Goal: Find specific page/section: Find specific page/section

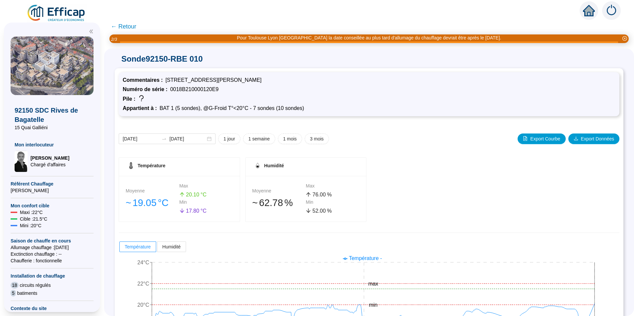
scroll to position [52, 0]
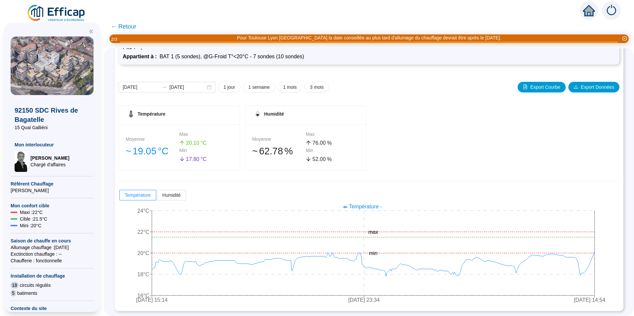
click at [118, 28] on span "← Retour" at bounding box center [124, 26] width 26 height 9
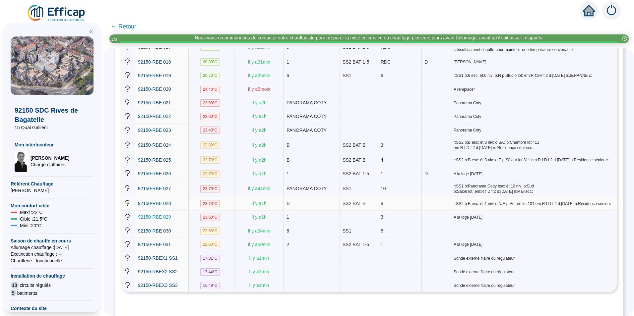
scroll to position [331, 0]
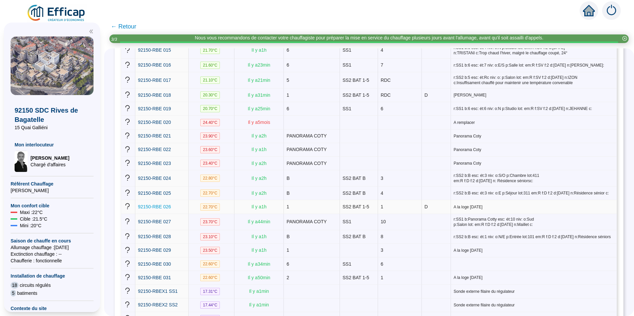
click at [163, 204] on span "92150-RBE 026" at bounding box center [154, 206] width 33 height 5
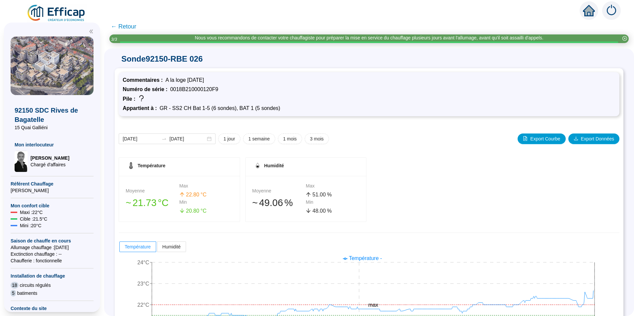
click at [120, 29] on span "← Retour" at bounding box center [124, 26] width 26 height 9
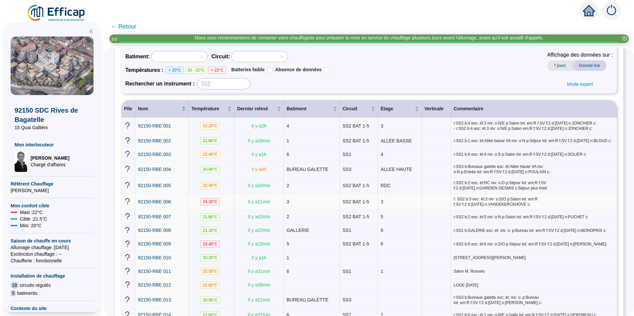
scroll to position [99, 0]
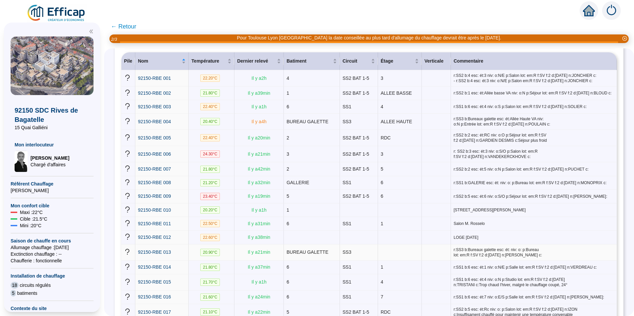
click at [332, 249] on td "BUREAU GALETTE" at bounding box center [312, 253] width 56 height 16
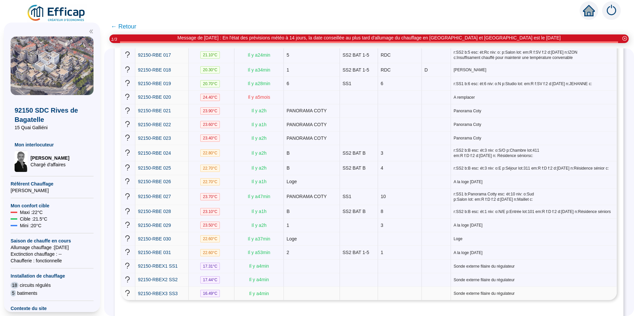
scroll to position [365, 0]
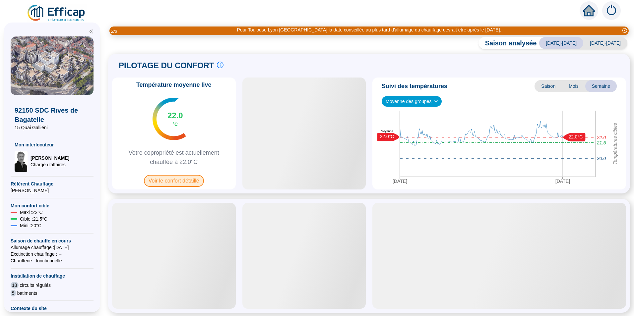
click at [198, 184] on span "Voir le confort détaillé" at bounding box center [174, 181] width 60 height 12
